Goal: Find specific page/section: Find specific page/section

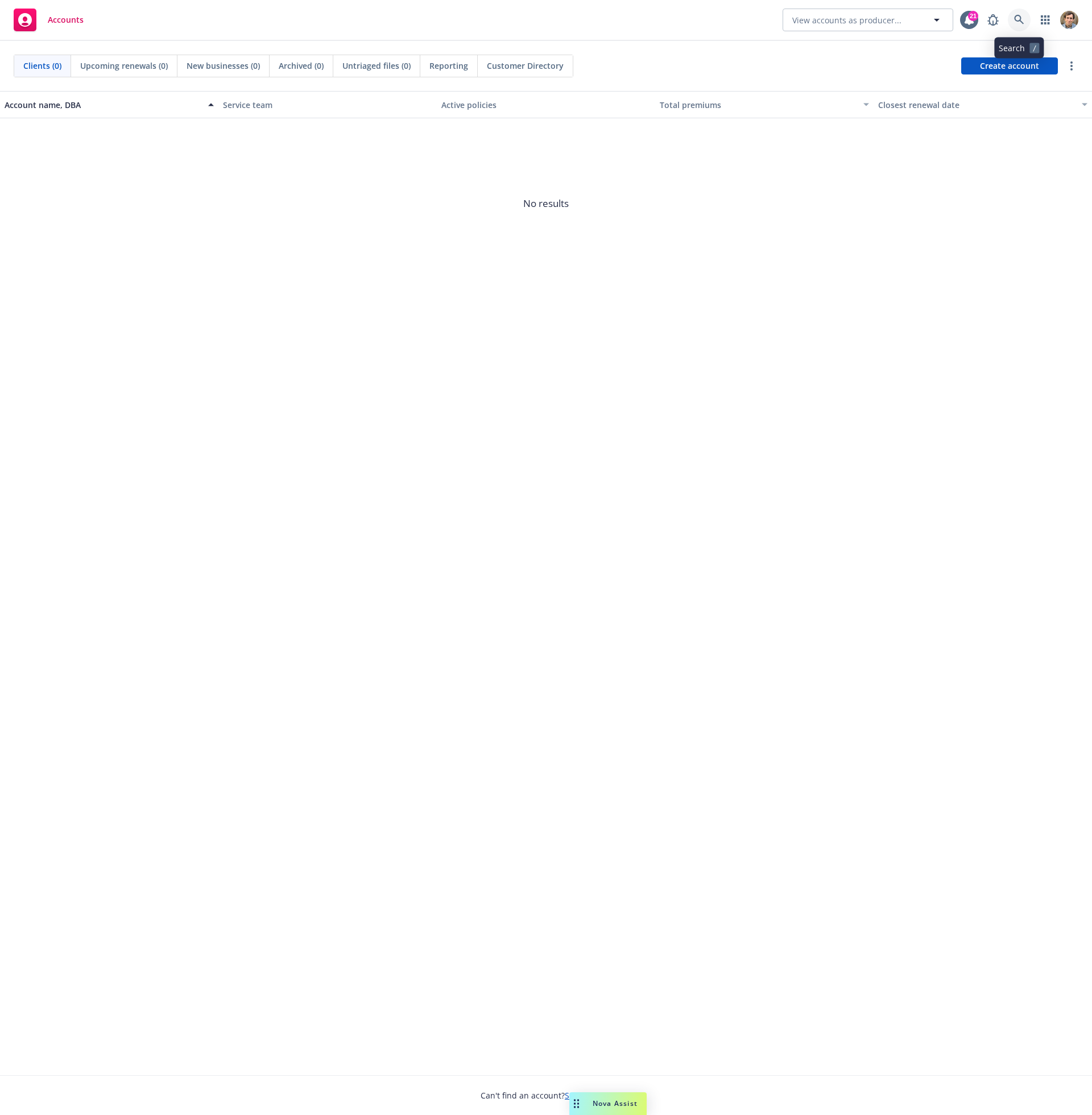
click at [1025, 19] on link at bounding box center [1019, 20] width 23 height 23
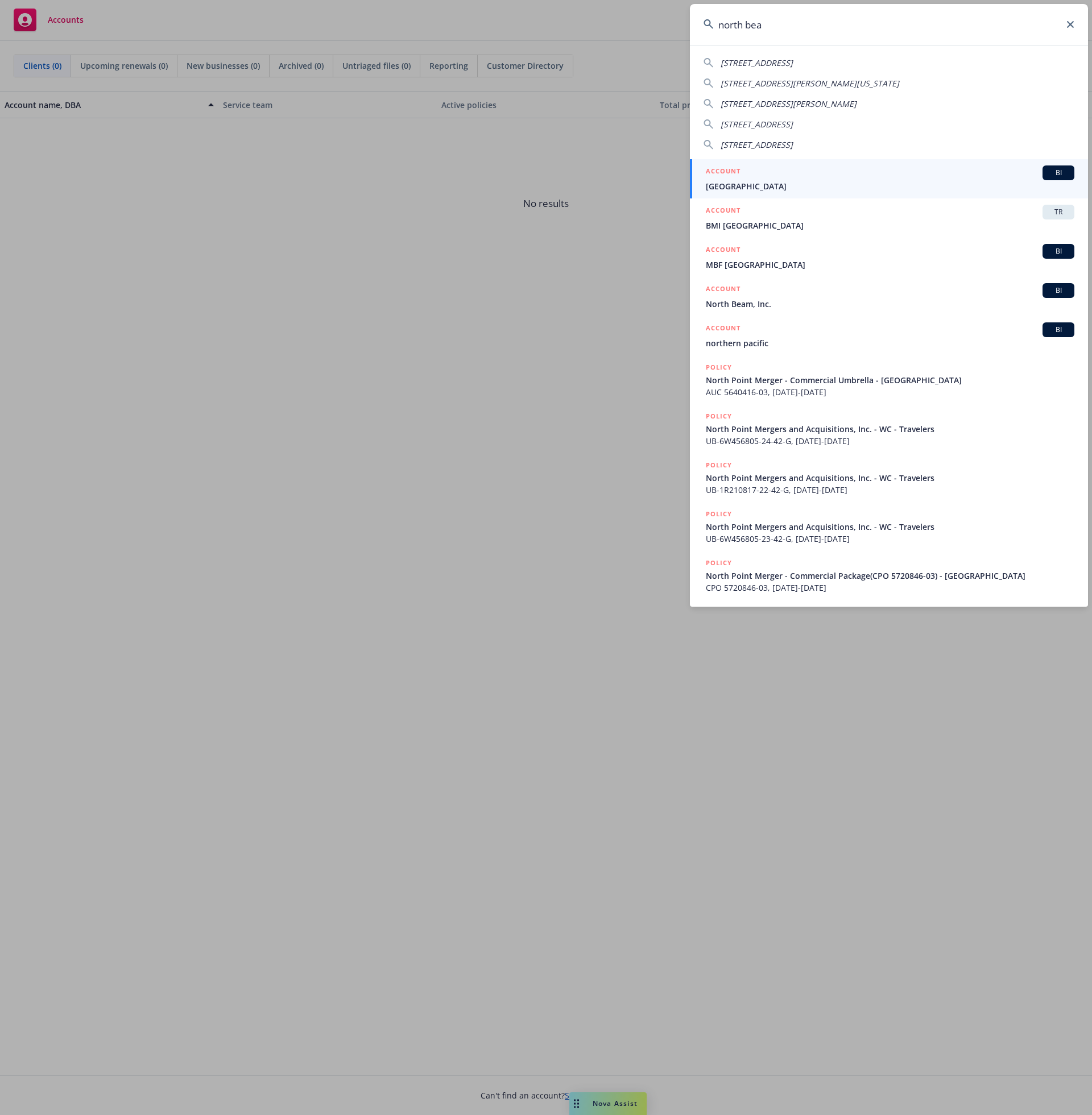
type input "north beam"
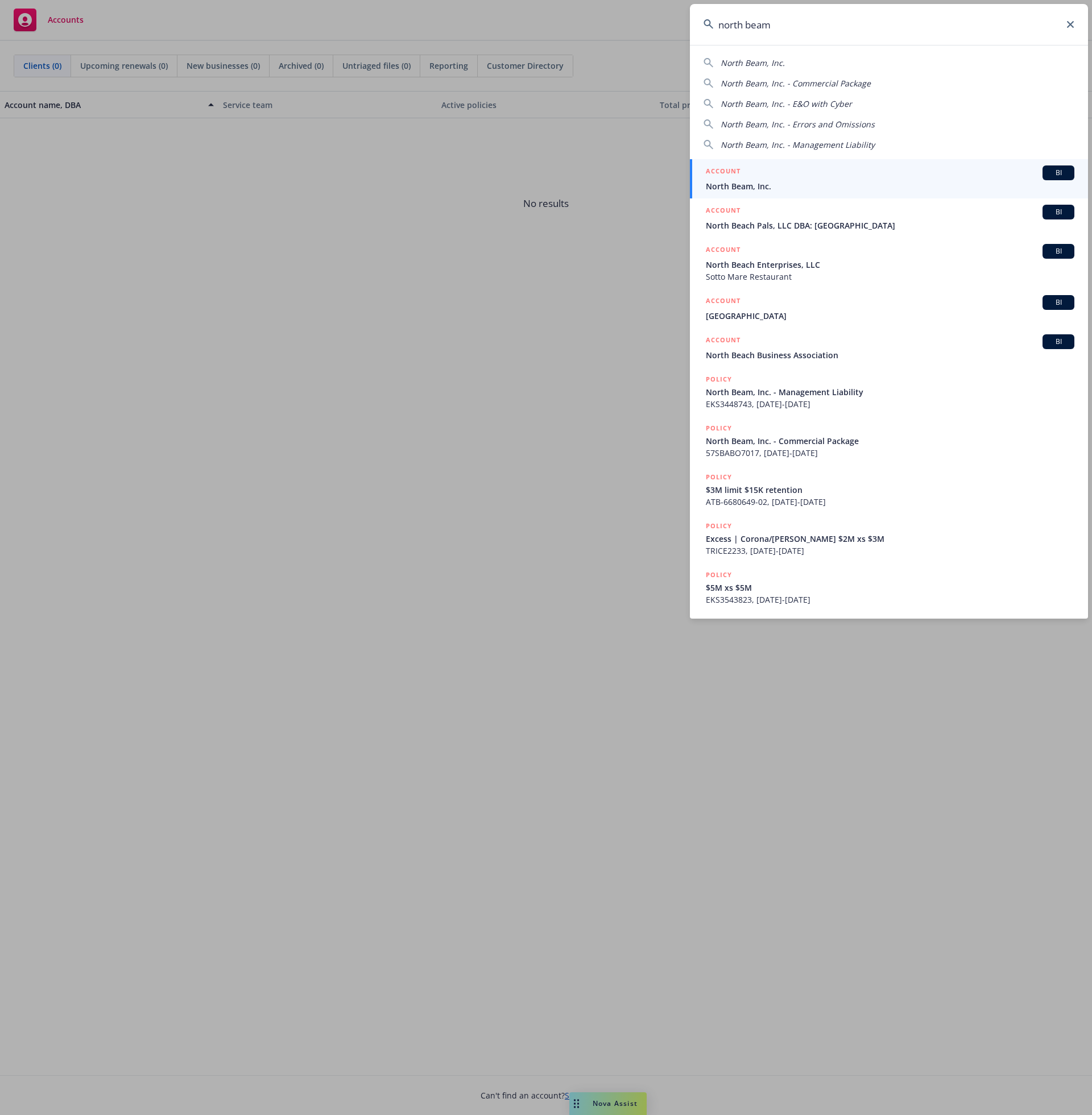
click at [901, 184] on span "North Beam, Inc." at bounding box center [889, 186] width 368 height 12
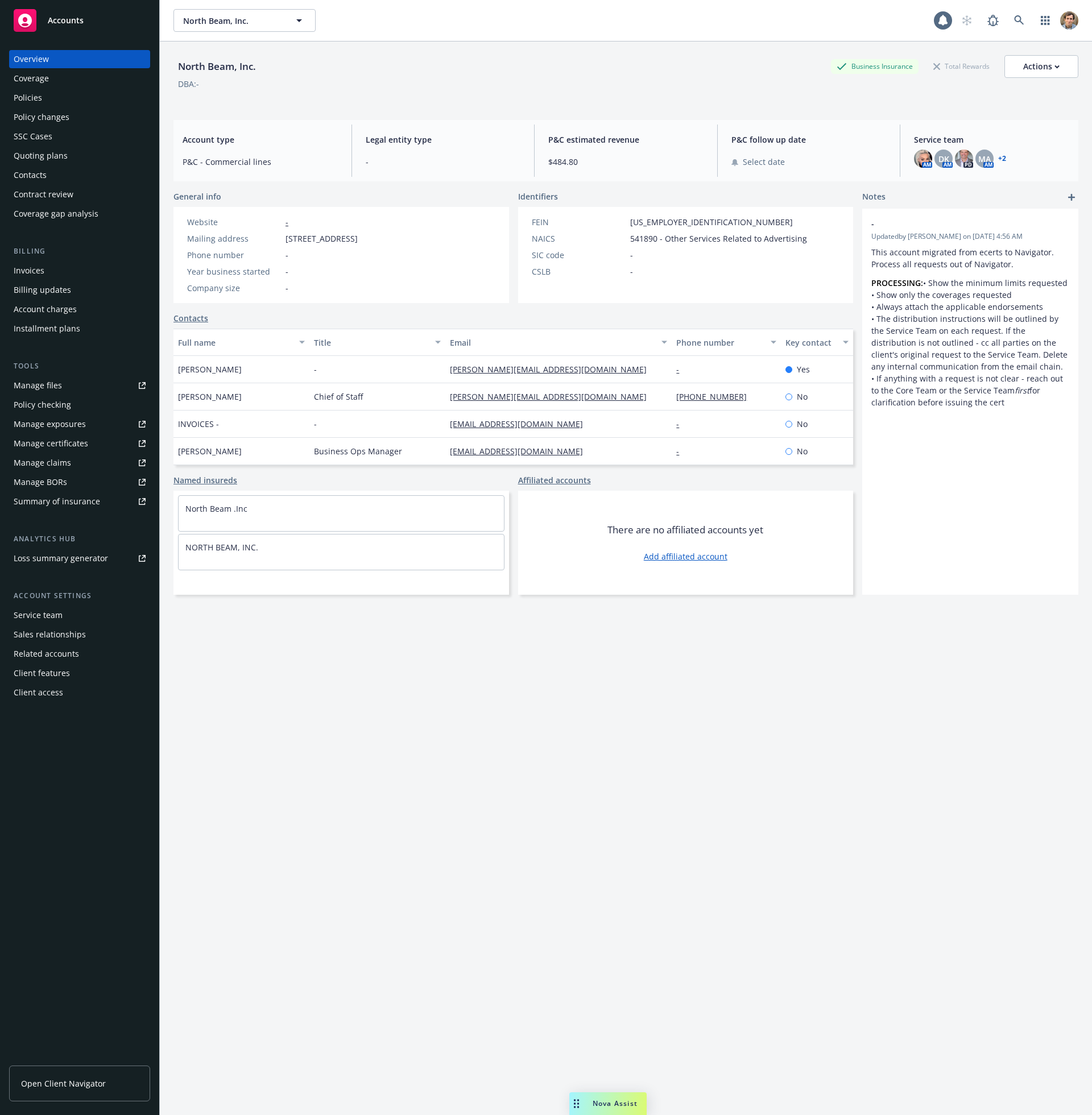
click at [61, 107] on div "Policies" at bounding box center [79, 98] width 132 height 19
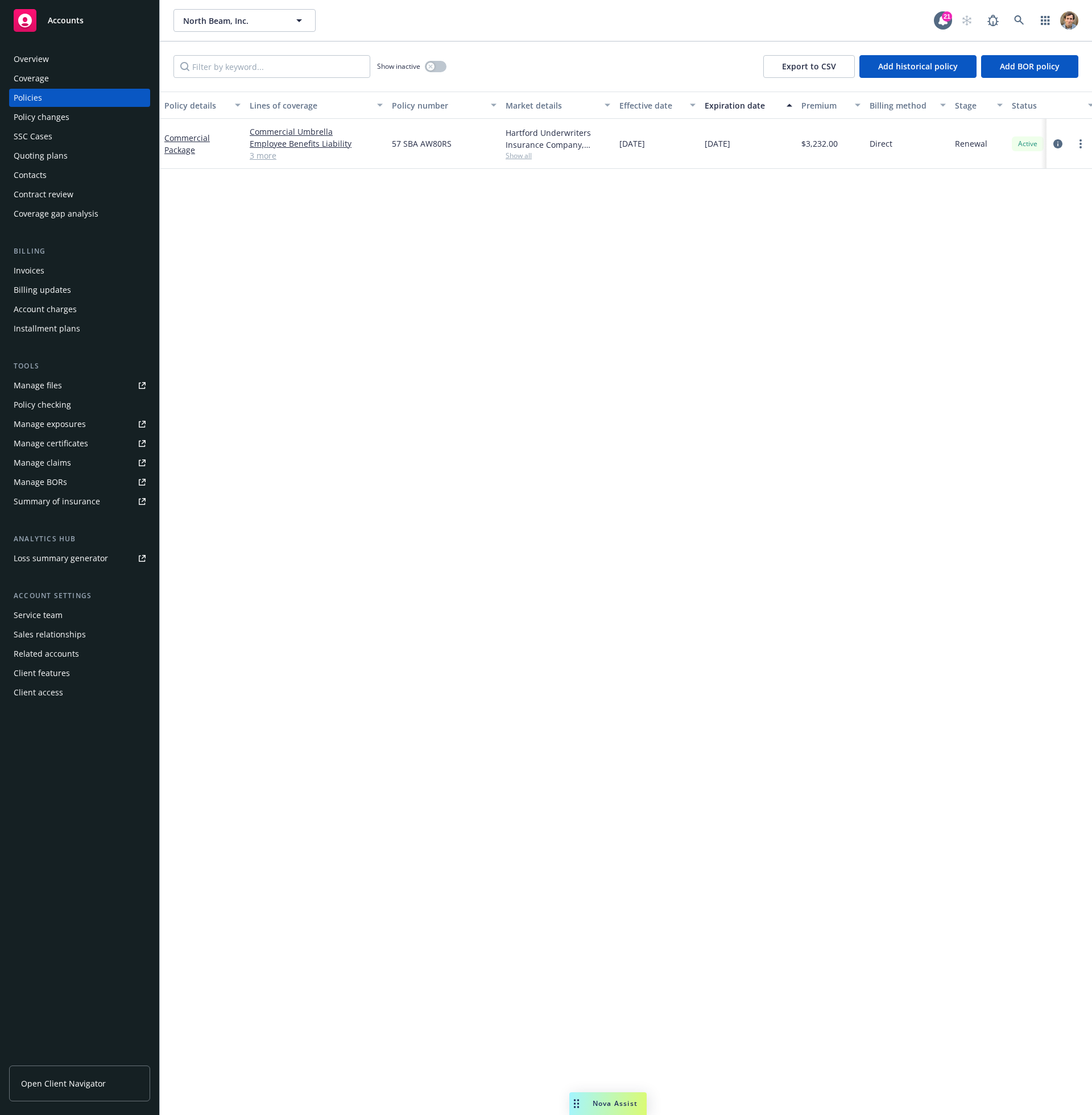
click at [267, 158] on link "3 more" at bounding box center [316, 156] width 133 height 12
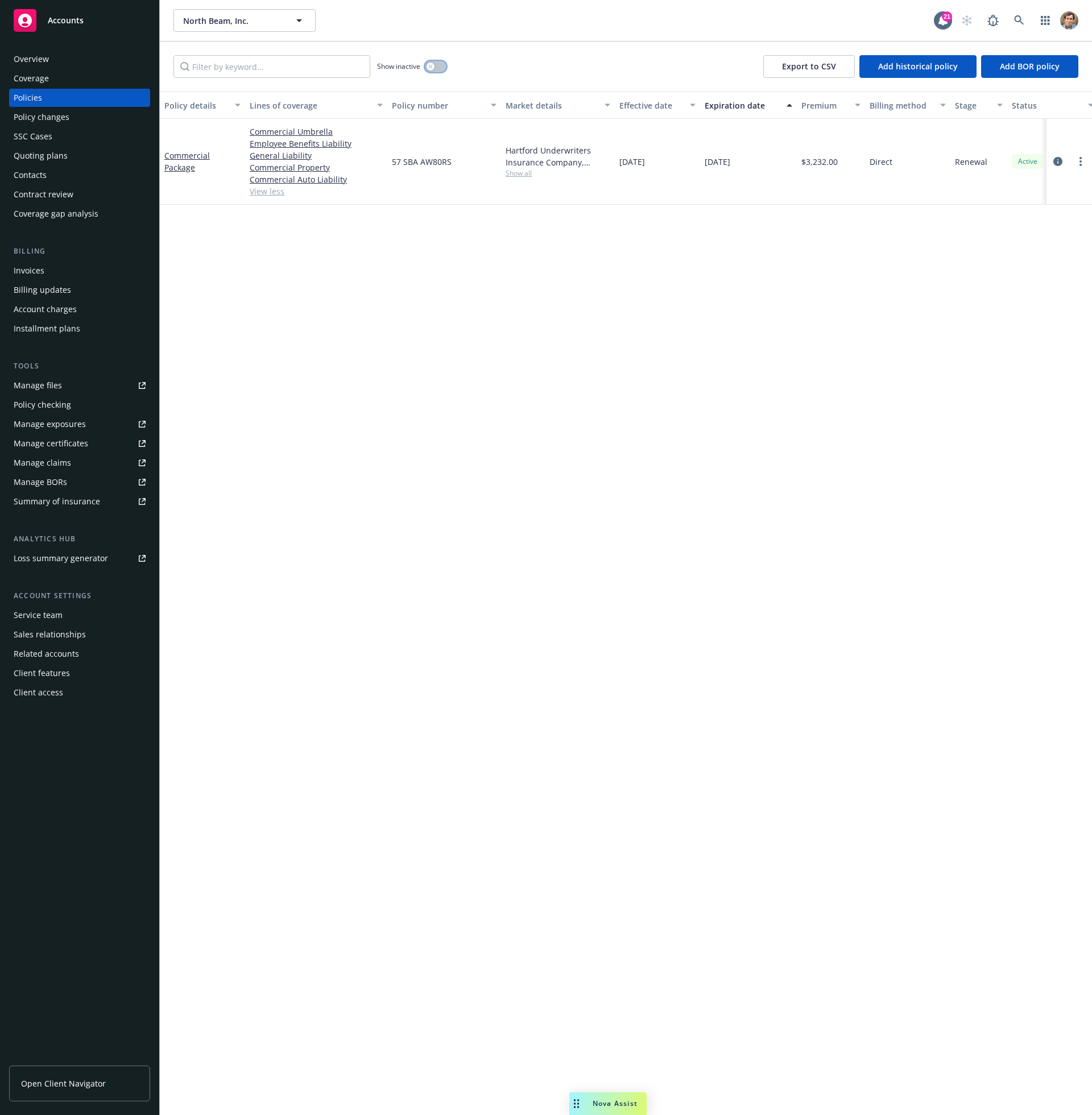
click at [440, 68] on button "button" at bounding box center [435, 66] width 21 height 11
